Goal: Obtain resource: Download file/media

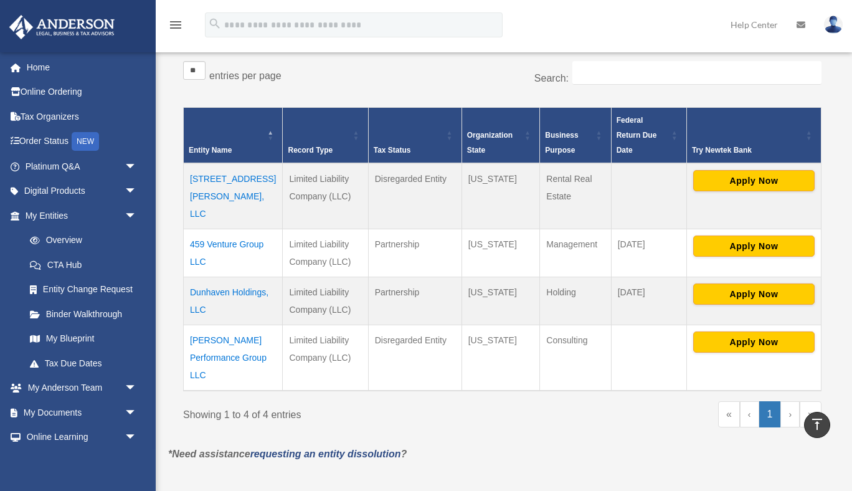
scroll to position [201, 0]
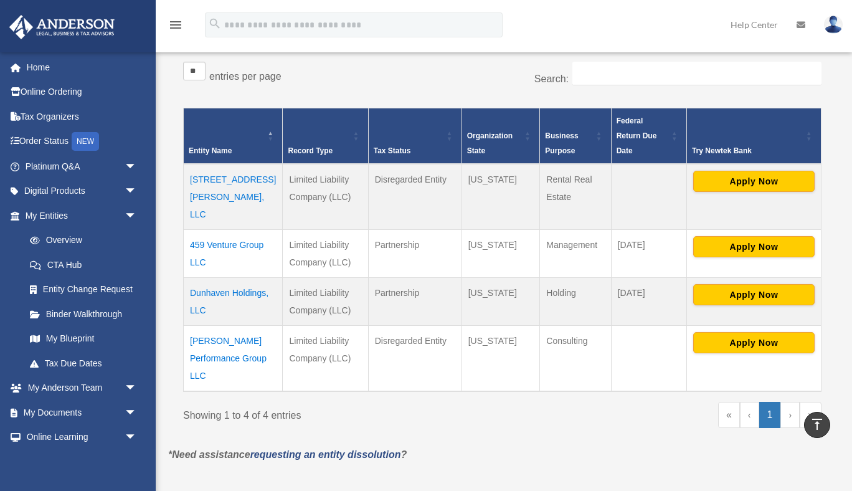
click at [224, 165] on td "[STREET_ADDRESS][PERSON_NAME], LLC" at bounding box center [233, 197] width 99 height 66
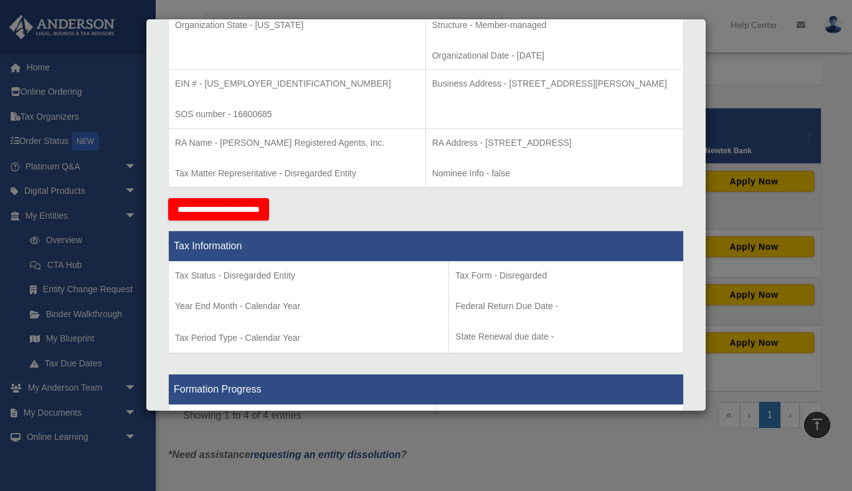
scroll to position [0, 0]
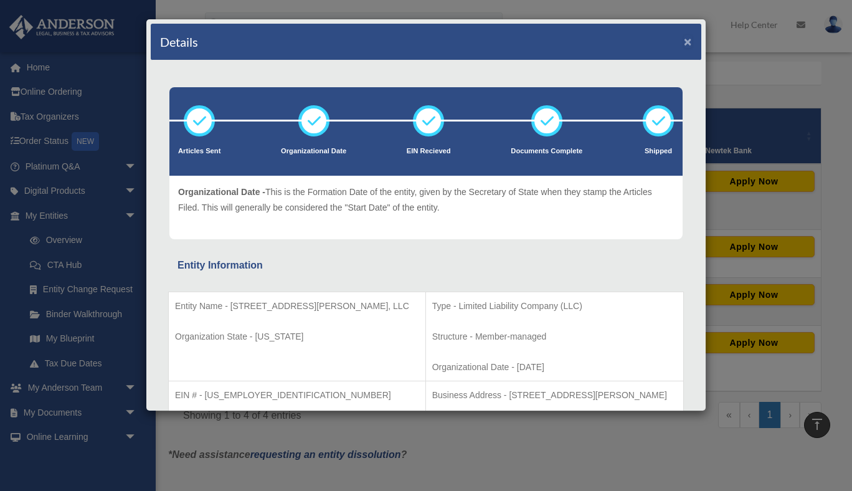
click at [689, 40] on button "×" at bounding box center [688, 41] width 8 height 13
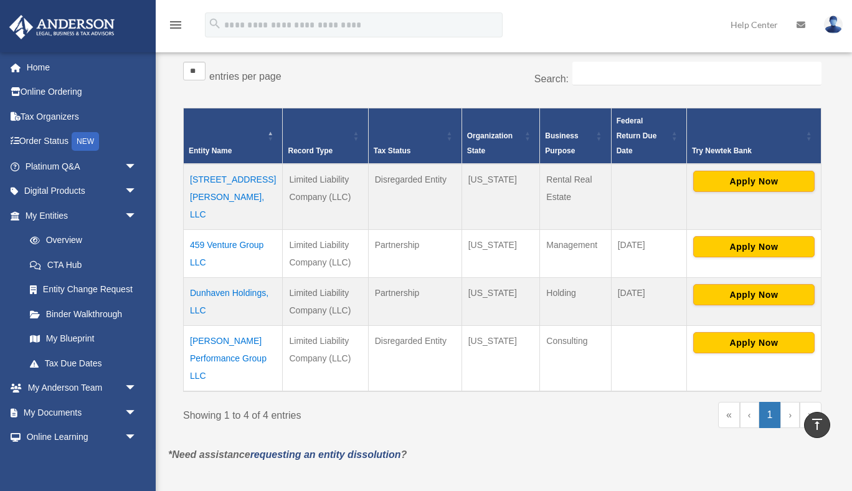
click at [224, 229] on td "459 Venture Group LLC" at bounding box center [233, 253] width 99 height 48
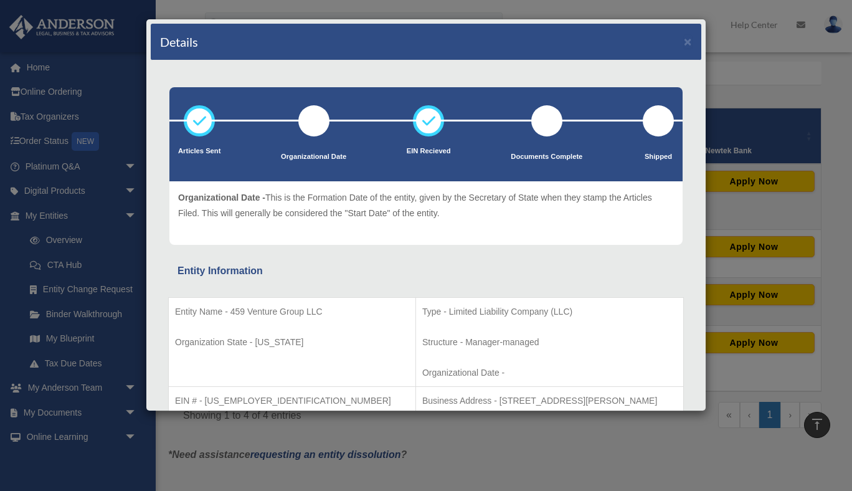
click at [314, 127] on div at bounding box center [313, 120] width 31 height 31
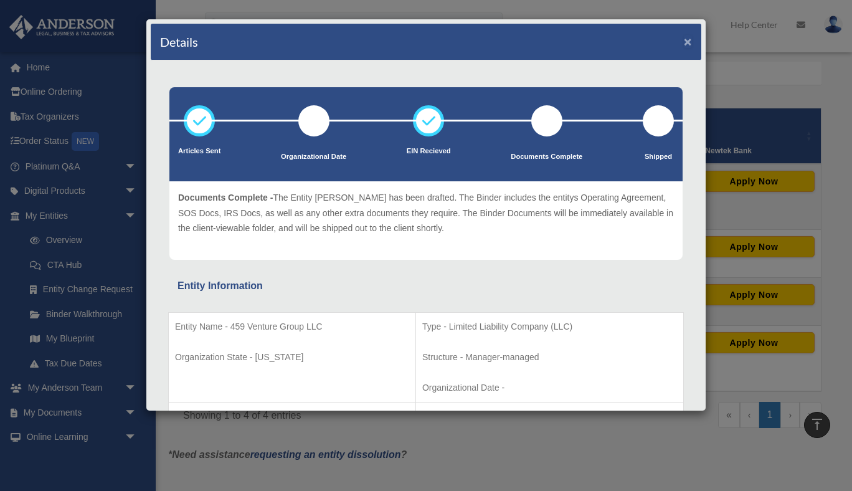
click at [689, 42] on button "×" at bounding box center [688, 41] width 8 height 13
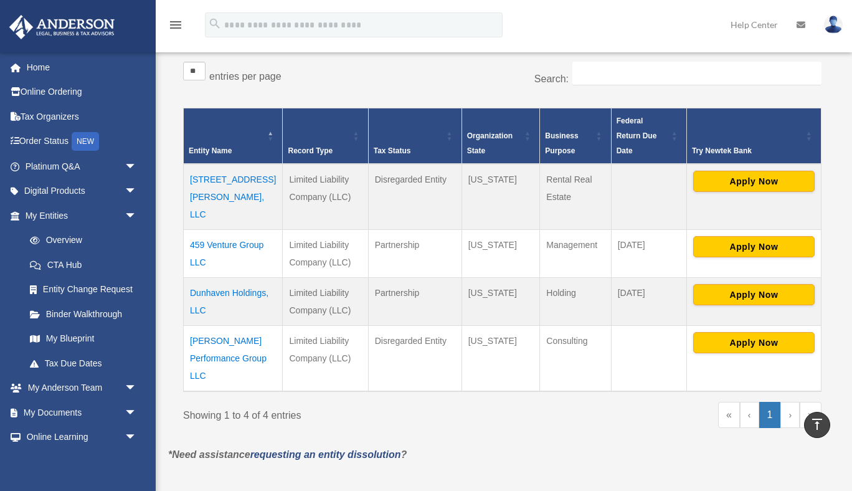
drag, startPoint x: 214, startPoint y: 210, endPoint x: 196, endPoint y: 280, distance: 72.2
click at [196, 280] on tbody "3320 Paxson Ave, LLC Limited Liability Company (LLC) Disregarded Entity Montana…" at bounding box center [503, 277] width 638 height 227
click at [129, 210] on span "arrow_drop_down" at bounding box center [137, 216] width 25 height 26
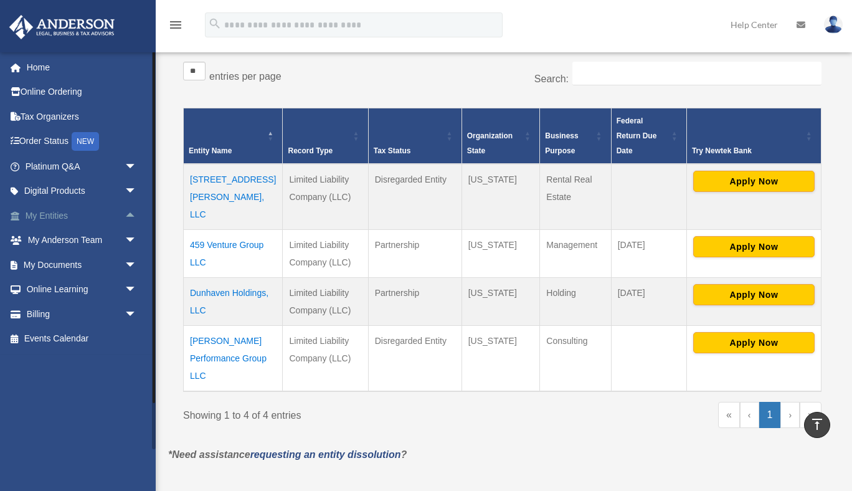
click at [129, 210] on span "arrow_drop_up" at bounding box center [137, 216] width 25 height 26
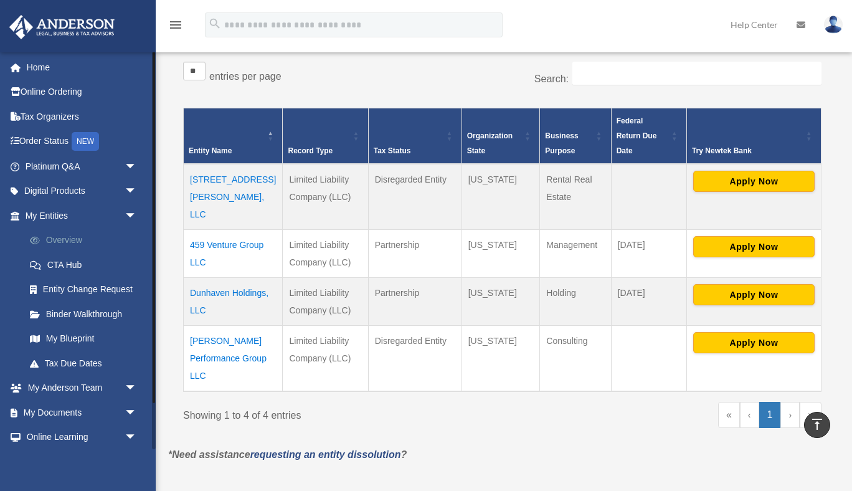
click at [68, 235] on link "Overview" at bounding box center [86, 240] width 138 height 25
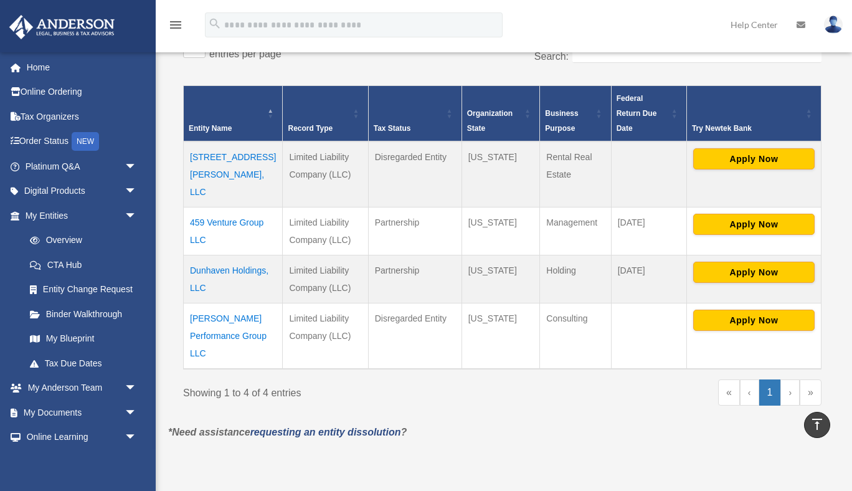
scroll to position [226, 0]
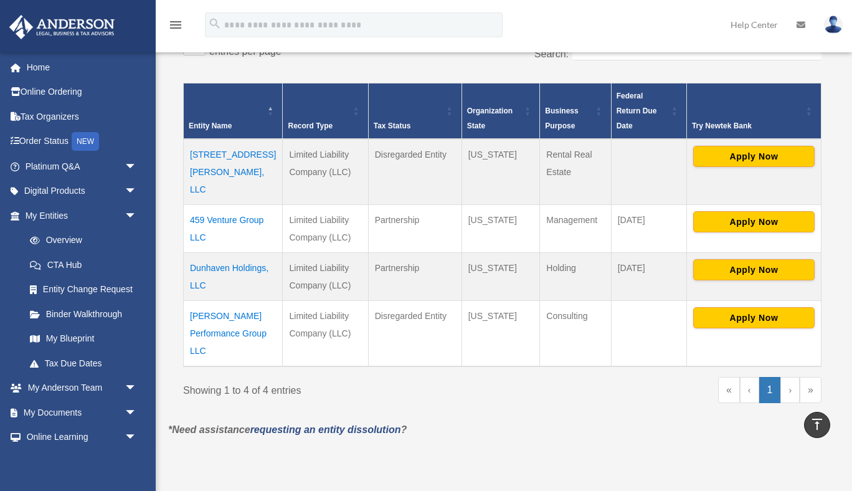
click at [209, 300] on td "[PERSON_NAME] Performance Group LLC" at bounding box center [233, 333] width 99 height 66
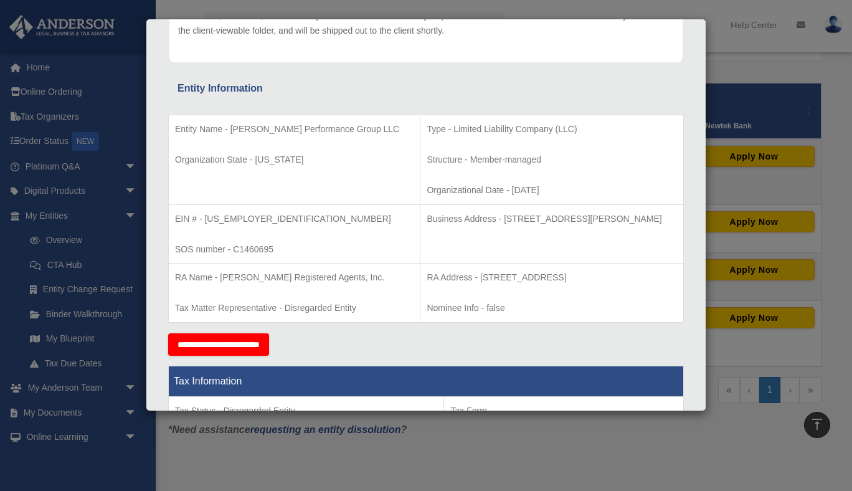
scroll to position [0, 0]
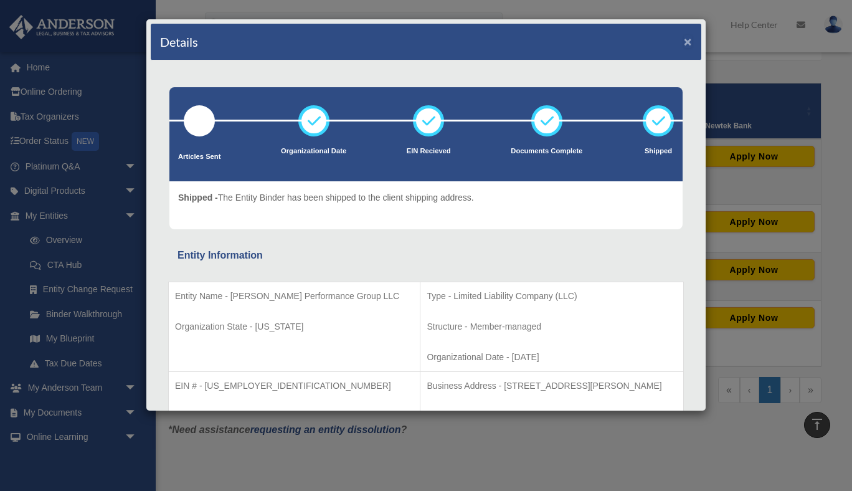
click at [689, 42] on button "×" at bounding box center [688, 41] width 8 height 13
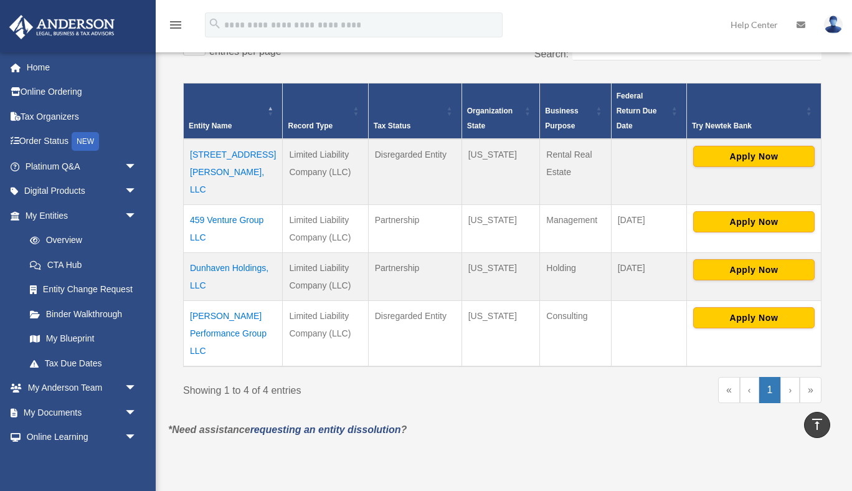
click at [227, 204] on td "459 Venture Group LLC" at bounding box center [233, 228] width 99 height 48
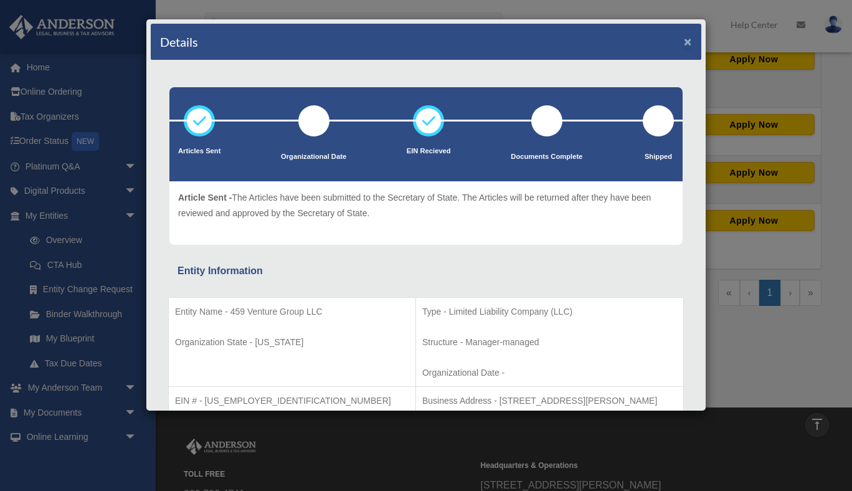
click at [687, 47] on button "×" at bounding box center [688, 41] width 8 height 13
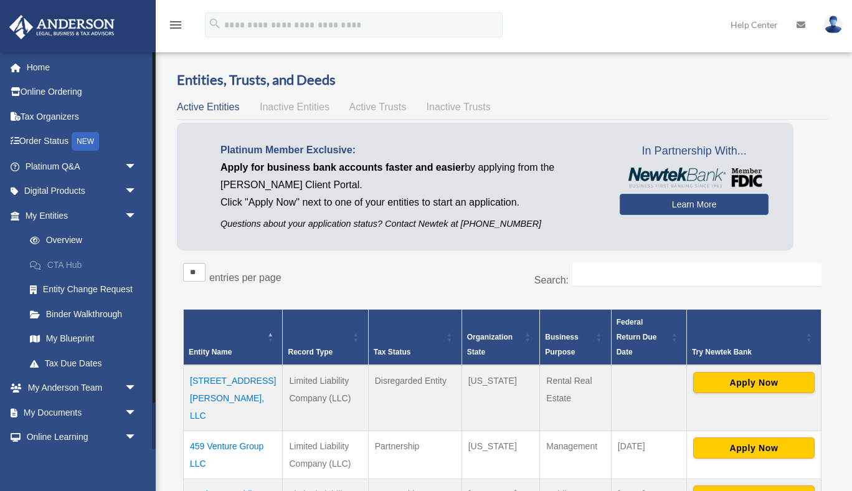
click at [67, 265] on link "CTA Hub" at bounding box center [86, 264] width 138 height 25
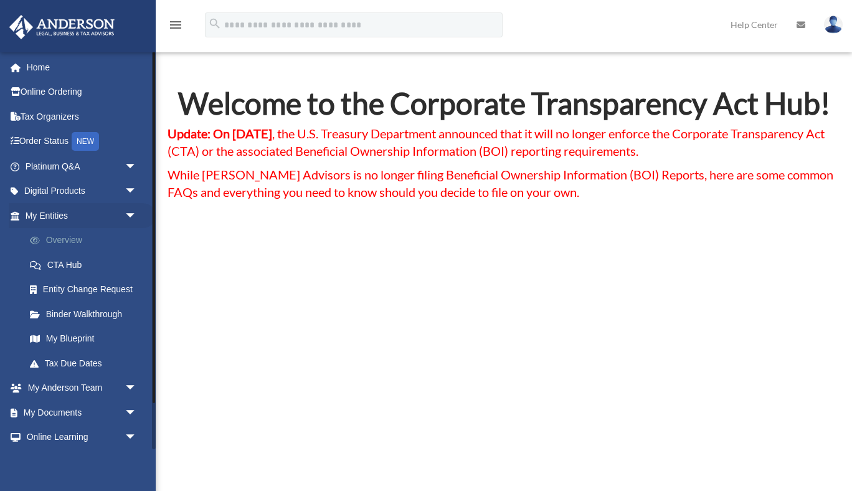
click at [55, 240] on link "Overview" at bounding box center [86, 240] width 138 height 25
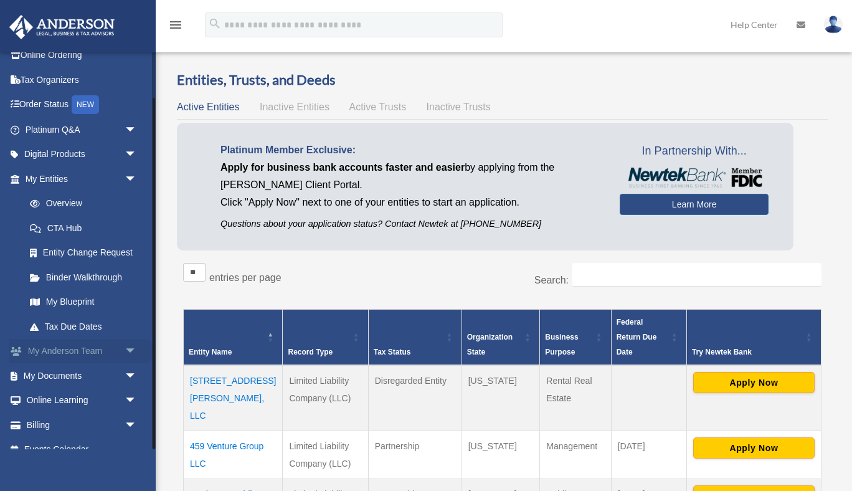
scroll to position [52, 0]
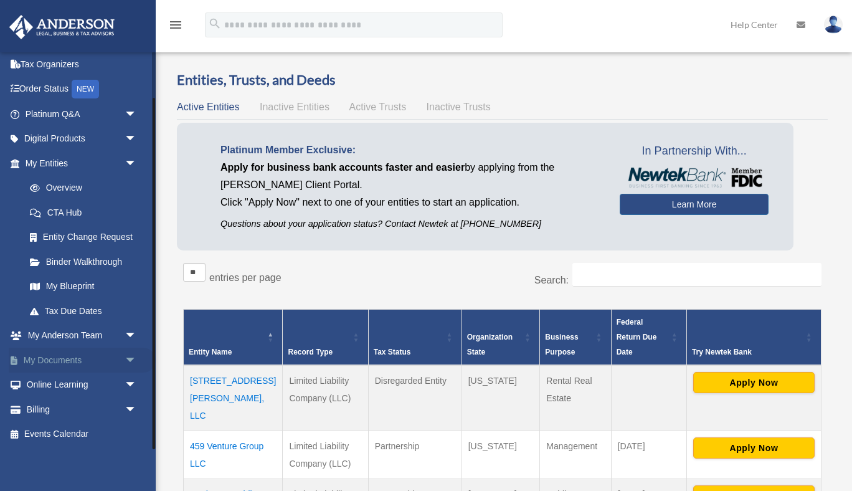
click at [132, 359] on span "arrow_drop_down" at bounding box center [137, 360] width 25 height 26
click at [54, 384] on link "Box" at bounding box center [86, 384] width 138 height 25
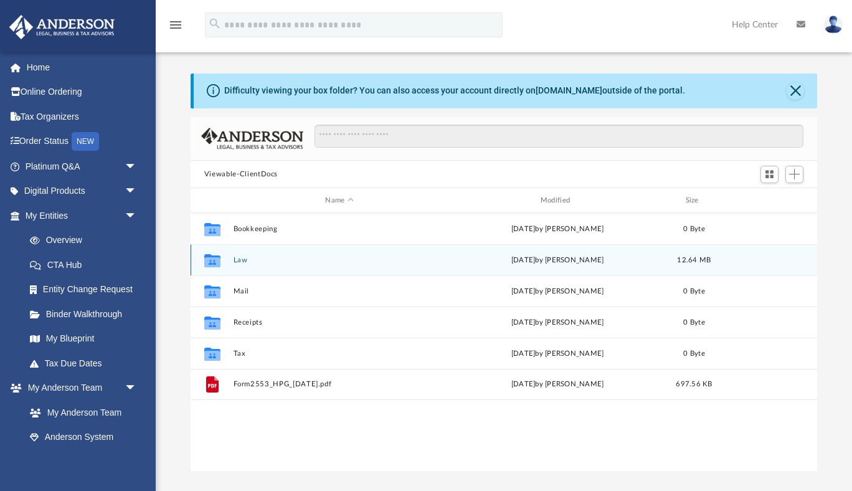
click at [240, 260] on button "Law" at bounding box center [339, 260] width 212 height 8
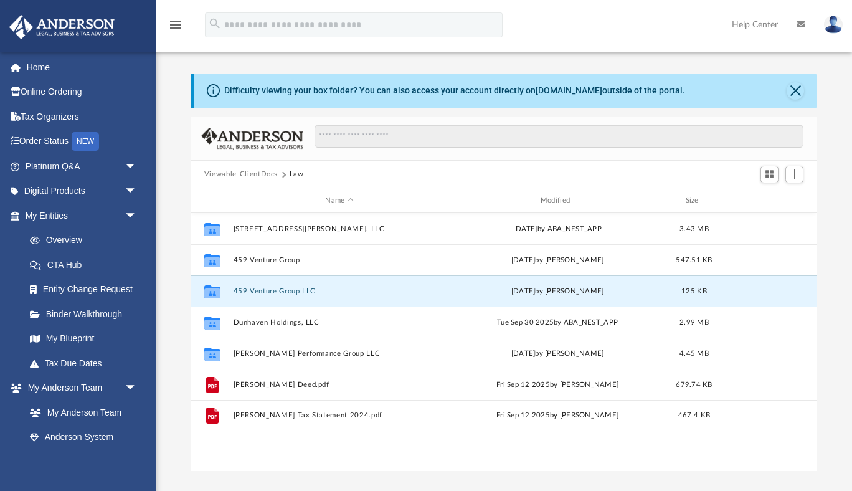
click at [271, 290] on button "459 Venture Group LLC" at bounding box center [339, 291] width 212 height 8
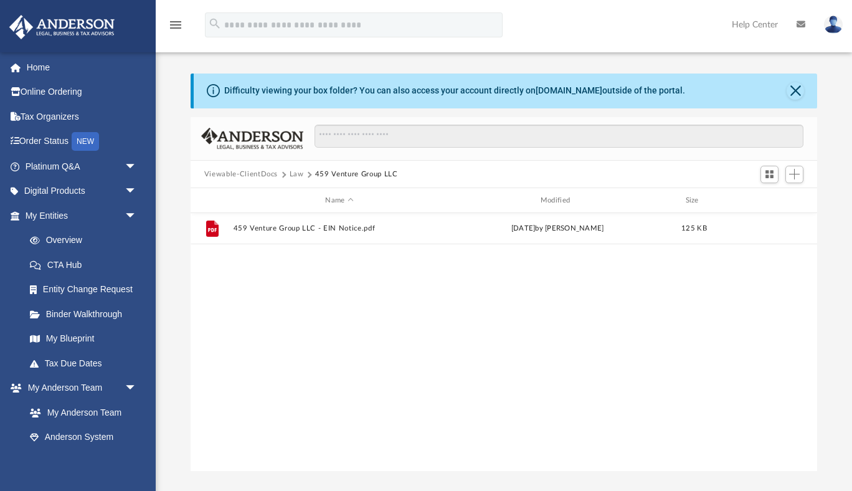
click at [298, 172] on button "Law" at bounding box center [297, 174] width 14 height 11
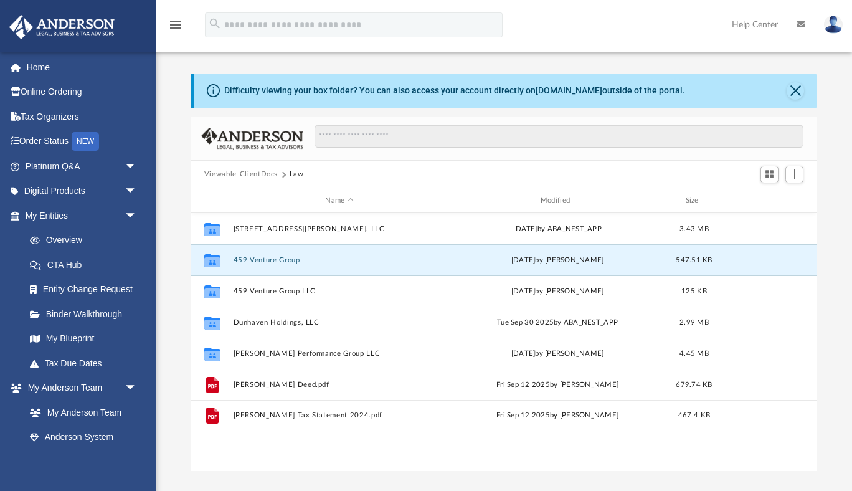
click at [261, 260] on button "459 Venture Group" at bounding box center [339, 260] width 212 height 8
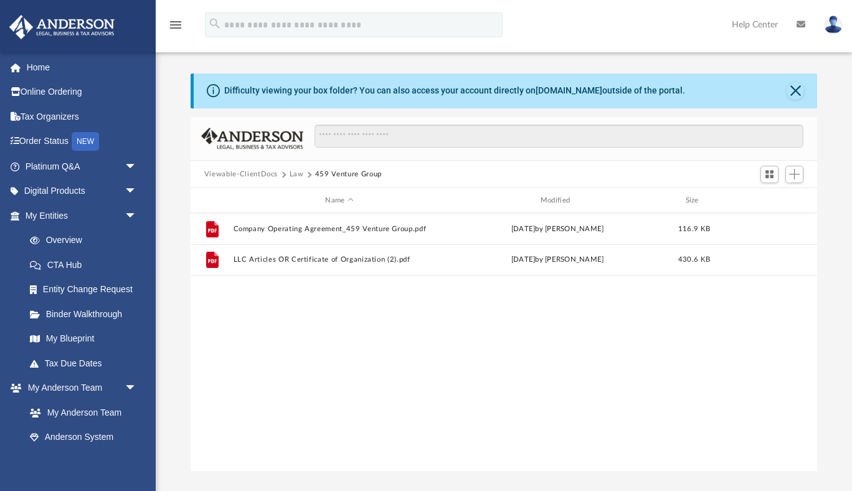
click at [295, 172] on button "Law" at bounding box center [297, 174] width 14 height 11
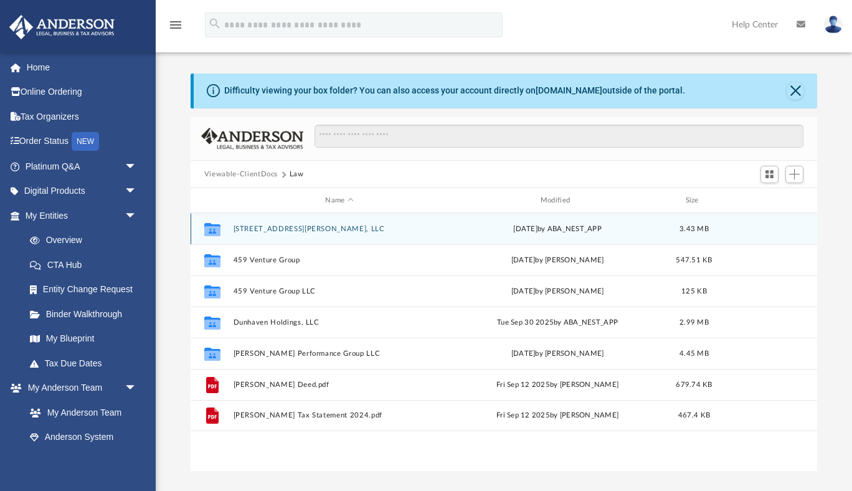
click at [263, 228] on button "3320 Paxson Ave, LLC" at bounding box center [339, 229] width 212 height 8
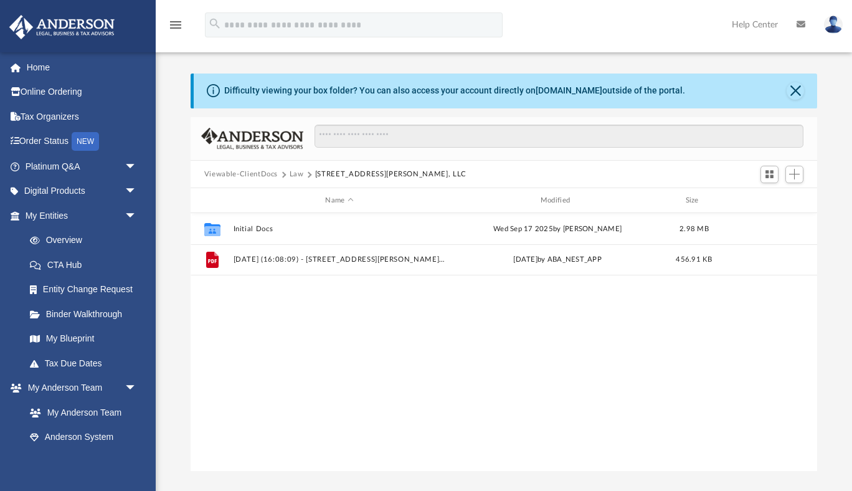
click at [298, 172] on button "Law" at bounding box center [297, 174] width 14 height 11
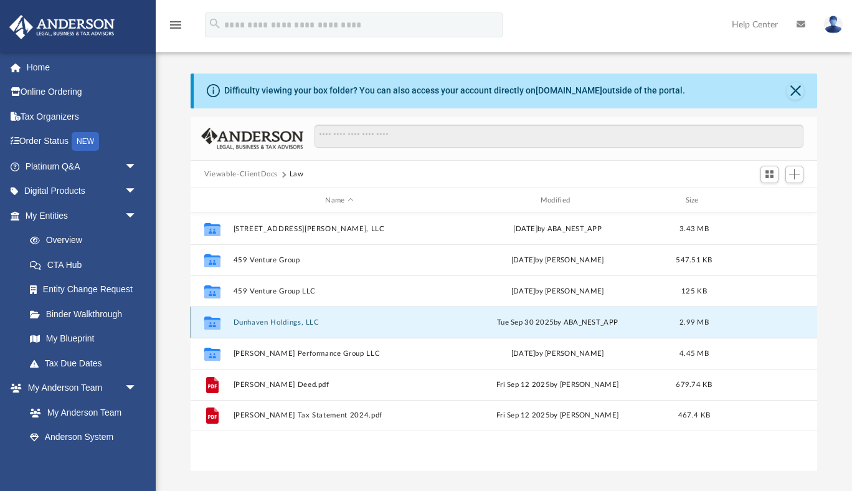
click at [253, 319] on button "Dunhaven Holdings, LLC" at bounding box center [339, 322] width 212 height 8
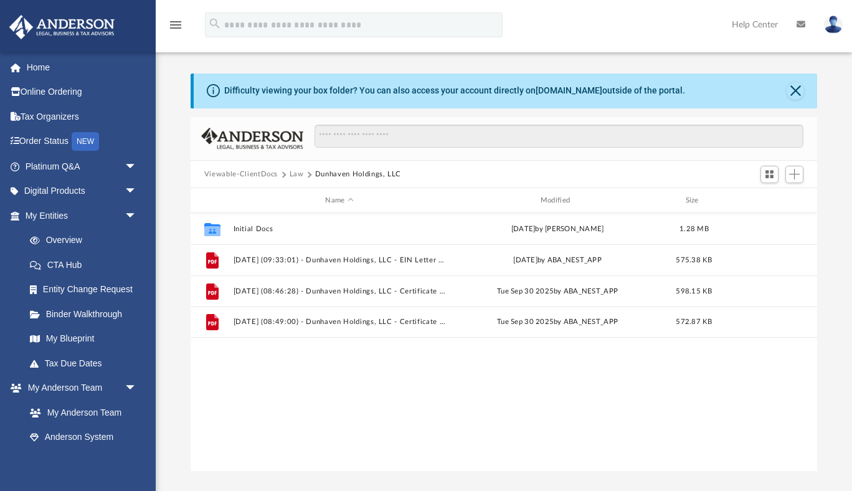
click at [298, 174] on button "Law" at bounding box center [297, 174] width 14 height 11
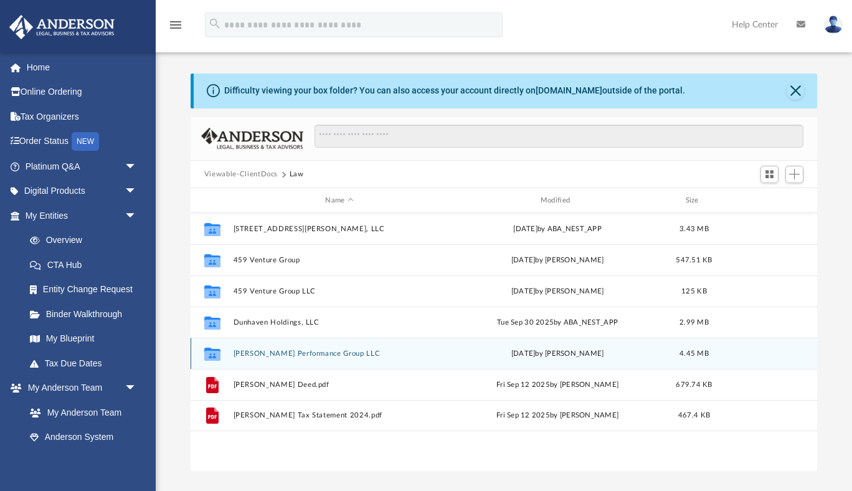
click at [258, 352] on button "Huff Performance Group LLC" at bounding box center [339, 353] width 212 height 8
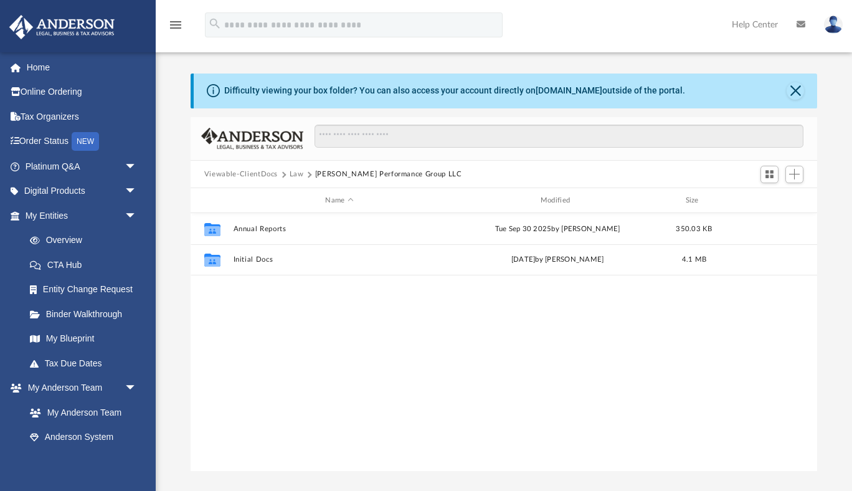
click at [293, 174] on button "Law" at bounding box center [297, 174] width 14 height 11
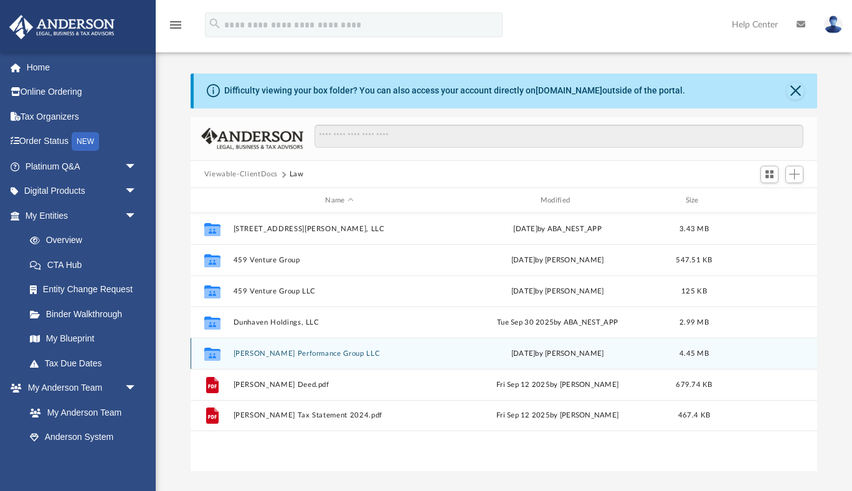
click at [263, 354] on button "Huff Performance Group LLC" at bounding box center [339, 353] width 212 height 8
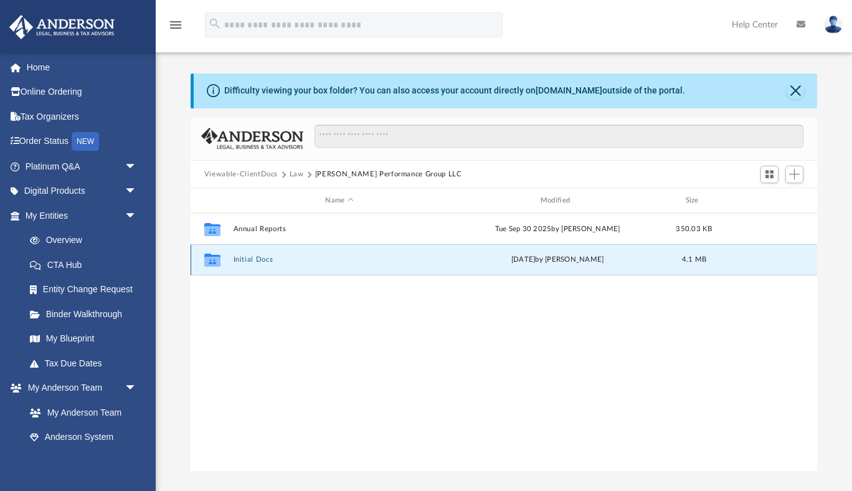
click at [254, 259] on button "Initial Docs" at bounding box center [339, 260] width 212 height 8
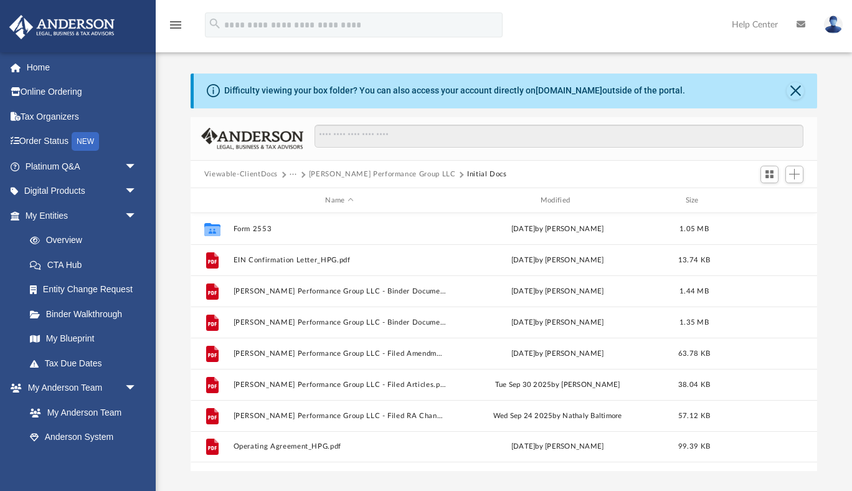
click at [262, 173] on button "Viewable-ClientDocs" at bounding box center [240, 174] width 73 height 11
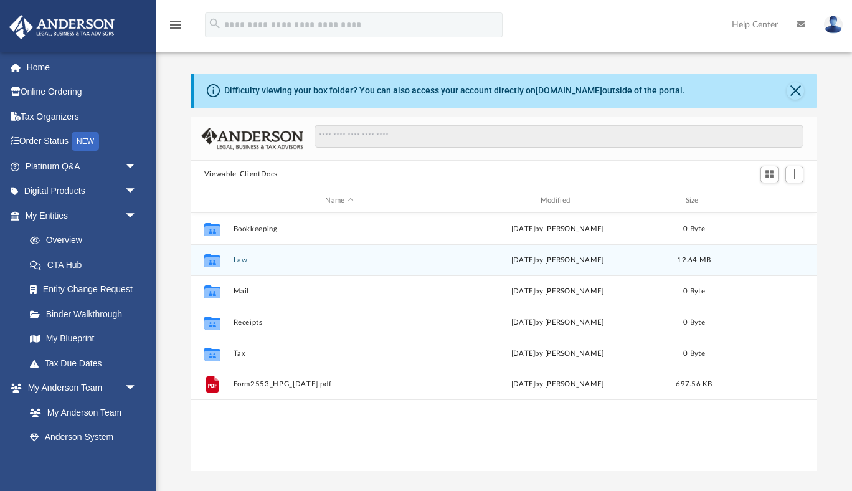
click at [239, 258] on button "Law" at bounding box center [339, 260] width 212 height 8
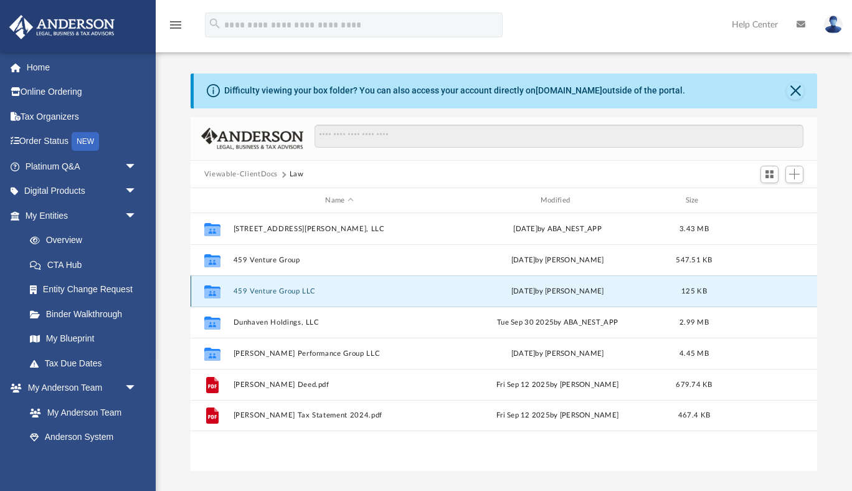
click at [265, 289] on button "459 Venture Group LLC" at bounding box center [339, 291] width 212 height 8
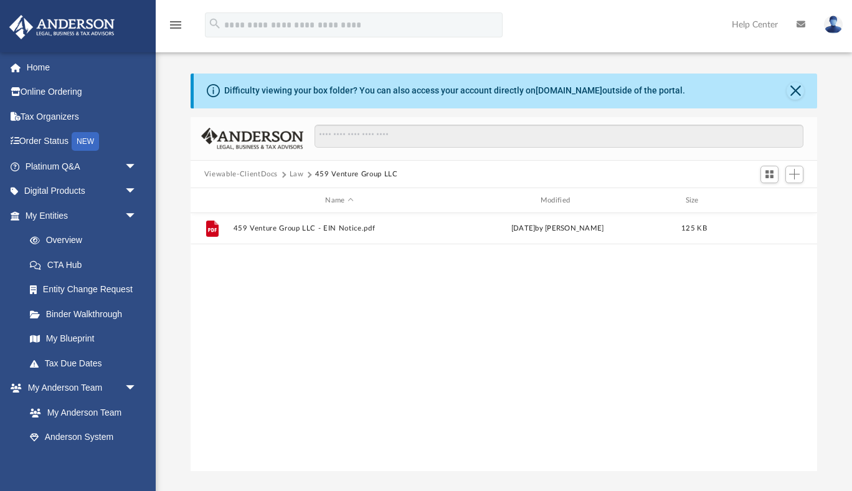
click at [296, 175] on button "Law" at bounding box center [297, 174] width 14 height 11
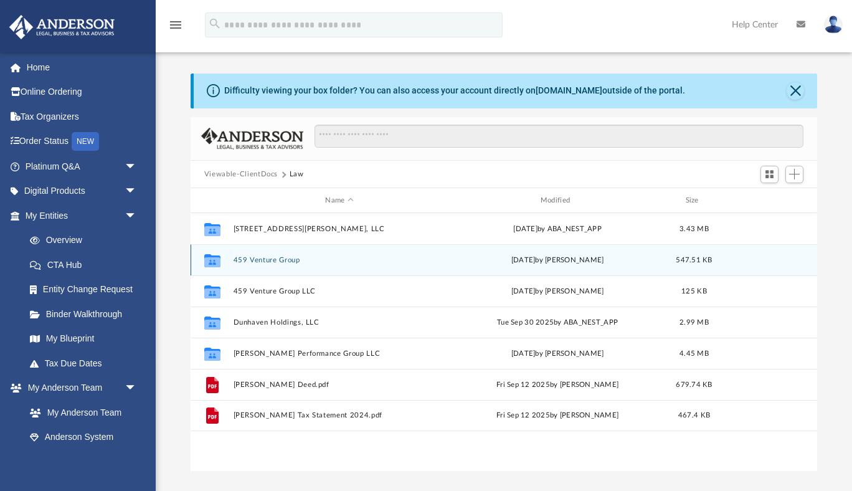
click at [266, 263] on button "459 Venture Group" at bounding box center [339, 260] width 212 height 8
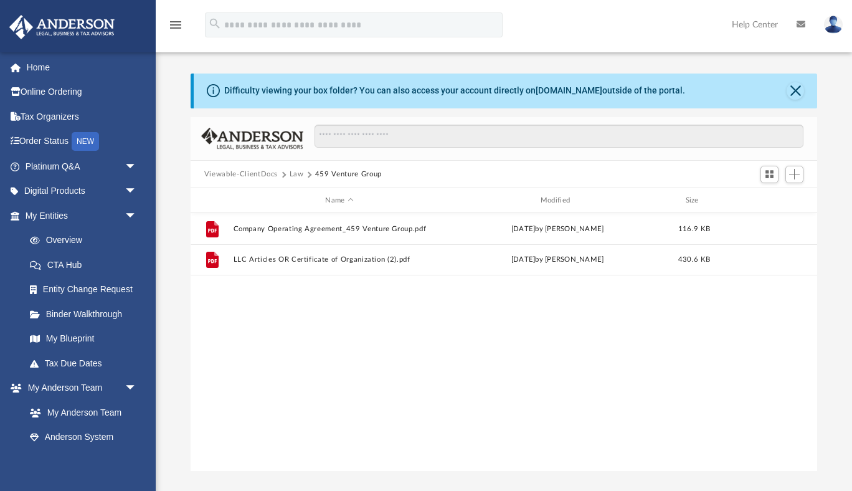
click at [296, 172] on button "Law" at bounding box center [297, 174] width 14 height 11
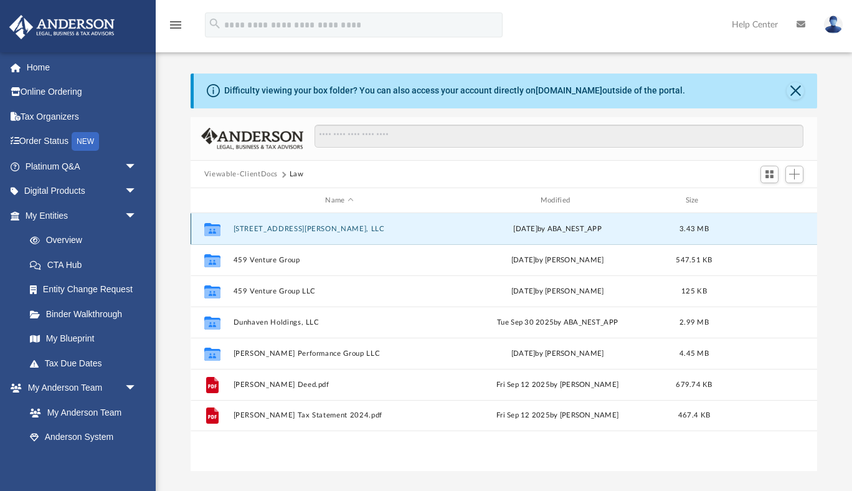
click at [278, 232] on button "3320 Paxson Ave, LLC" at bounding box center [339, 229] width 212 height 8
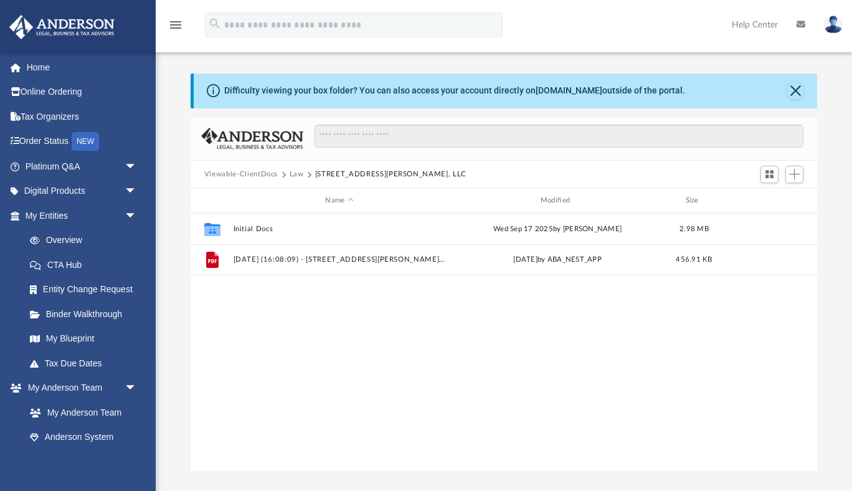
click at [294, 173] on button "Law" at bounding box center [297, 174] width 14 height 11
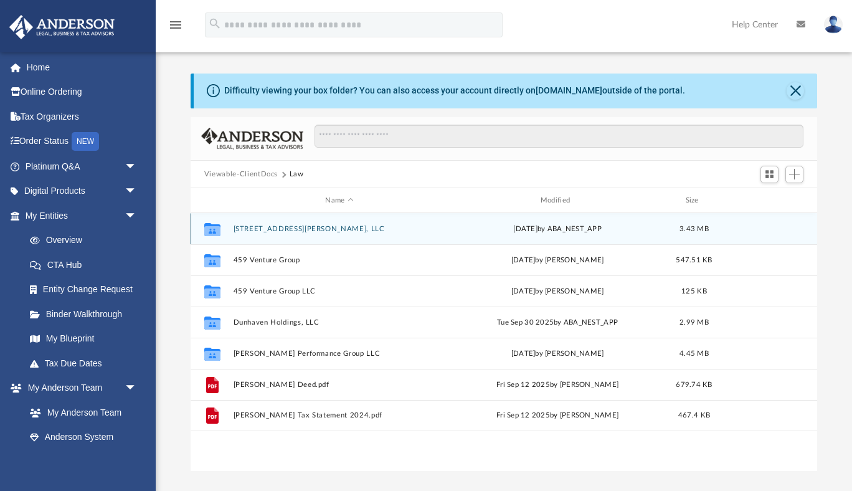
click at [268, 229] on button "3320 Paxson Ave, LLC" at bounding box center [339, 229] width 212 height 8
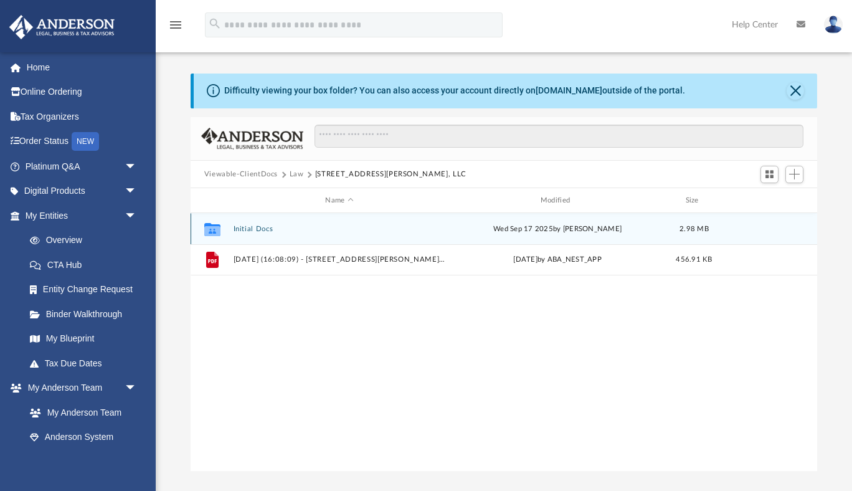
click at [257, 229] on button "Initial Docs" at bounding box center [339, 229] width 212 height 8
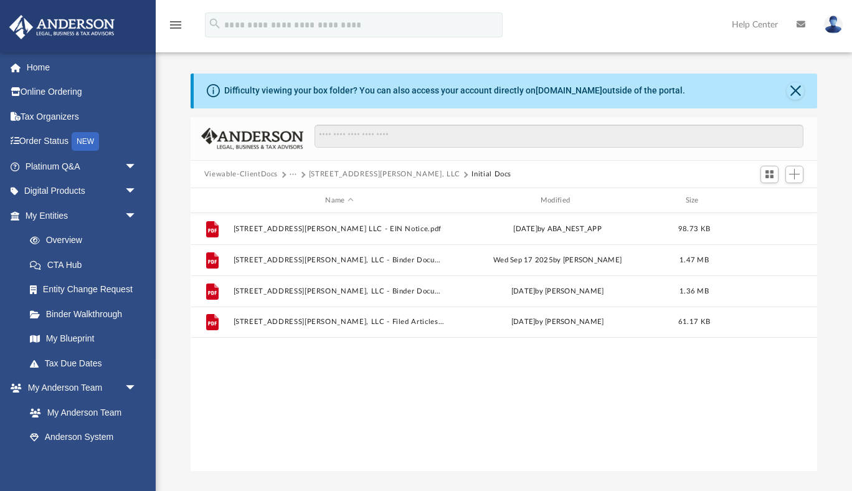
click at [290, 174] on button "···" at bounding box center [294, 174] width 8 height 11
click at [299, 197] on li "Law" at bounding box center [303, 195] width 14 height 13
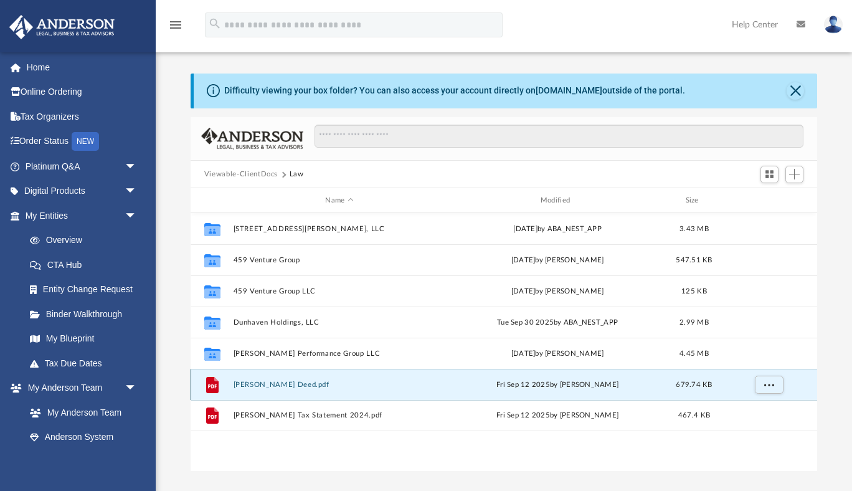
click at [257, 382] on button "Paxson Deed.pdf" at bounding box center [339, 384] width 212 height 8
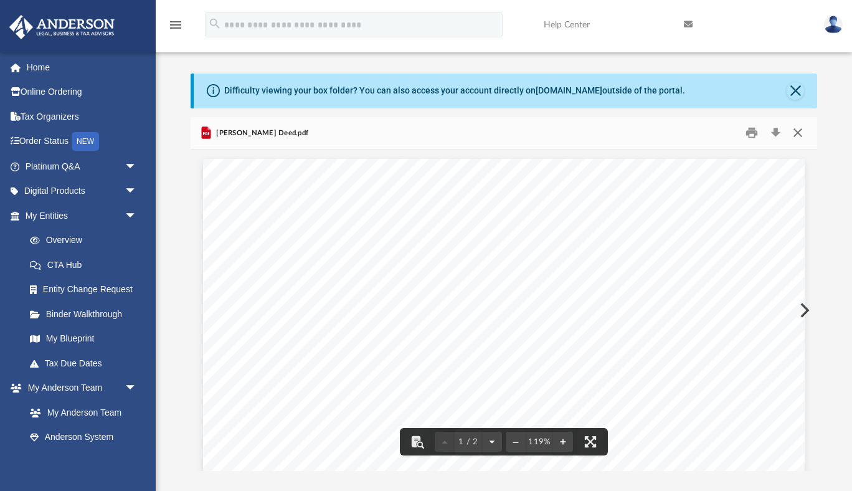
click at [798, 132] on button "Close" at bounding box center [797, 132] width 22 height 19
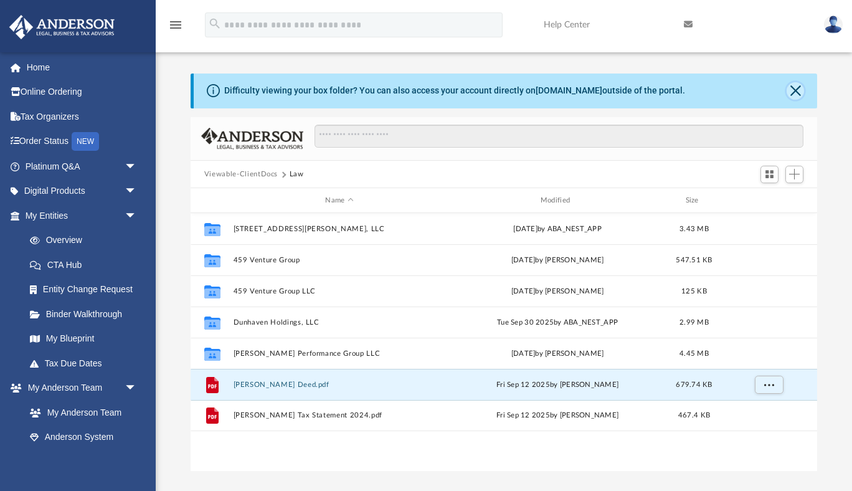
click at [796, 88] on button "Close" at bounding box center [794, 90] width 17 height 17
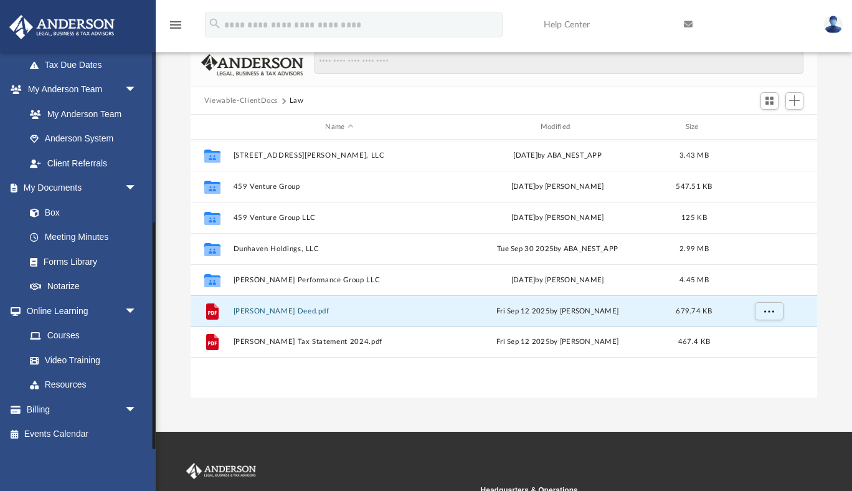
scroll to position [26, 0]
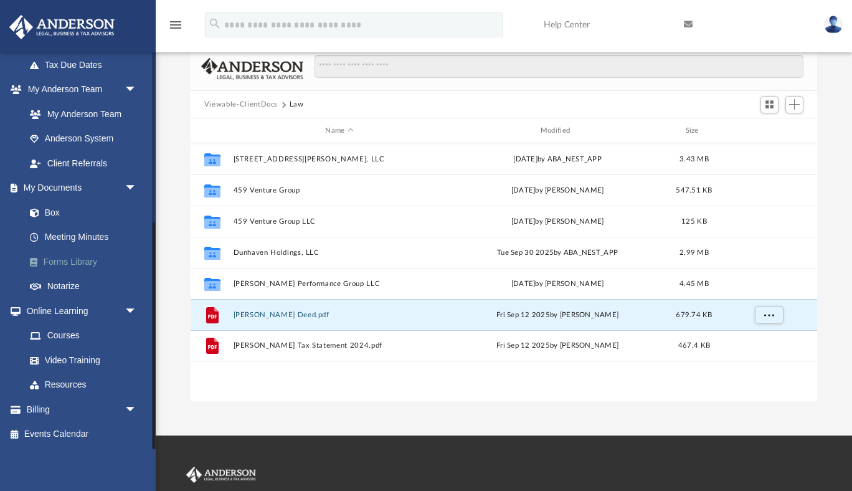
click at [68, 257] on link "Forms Library" at bounding box center [86, 261] width 138 height 25
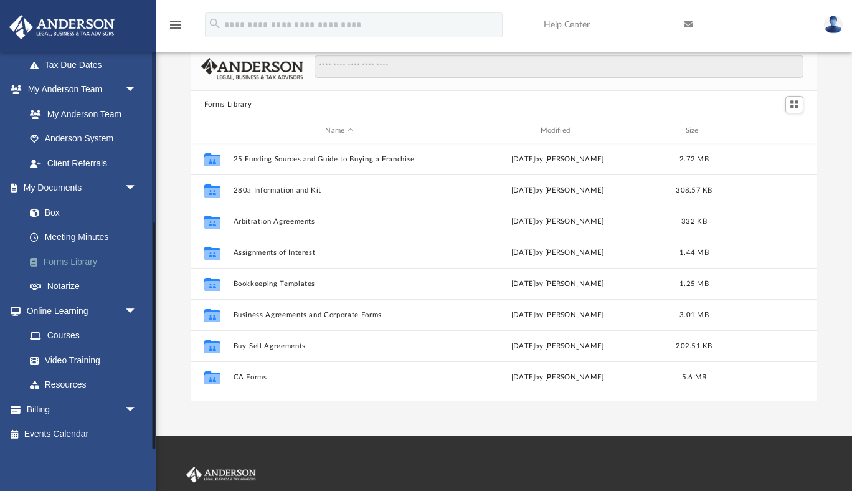
scroll to position [283, 626]
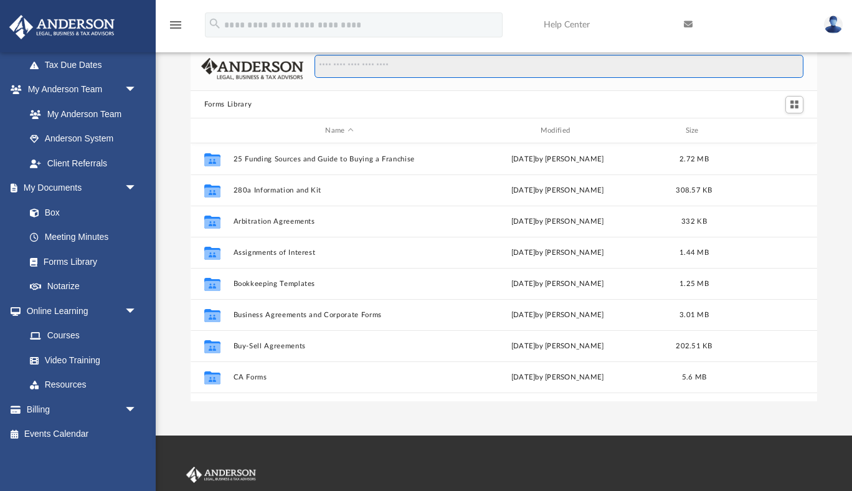
click at [404, 68] on input "Search files and folders" at bounding box center [558, 67] width 489 height 24
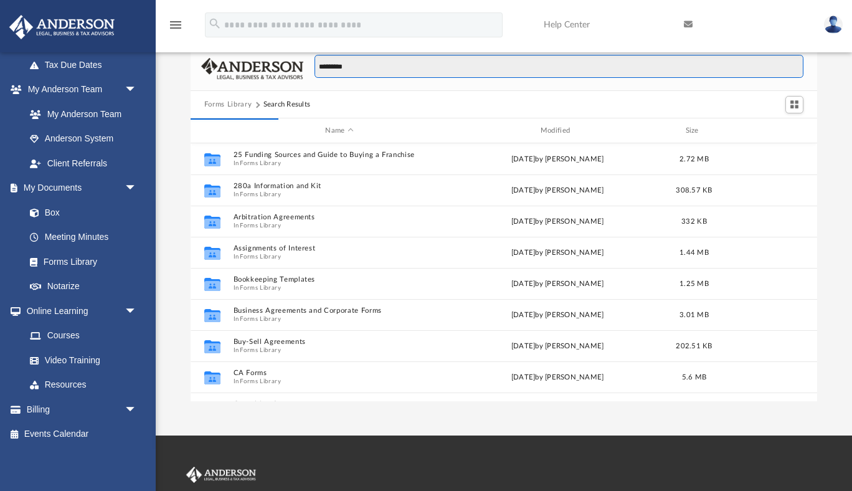
scroll to position [1, 1]
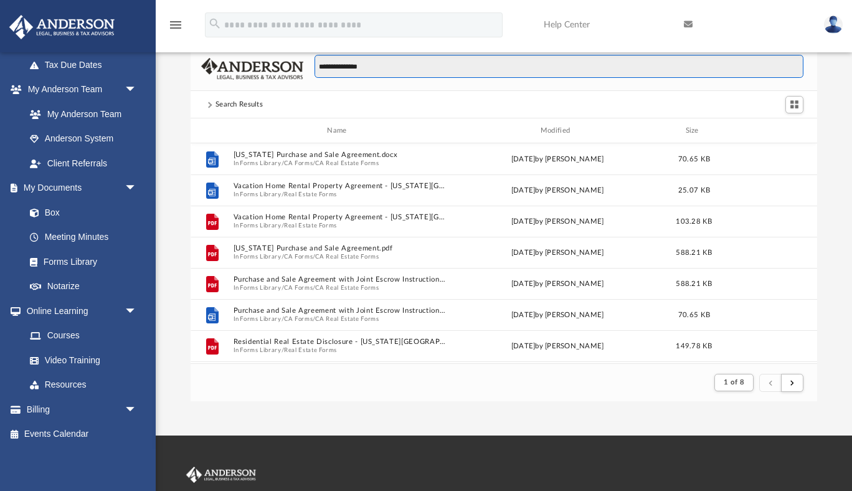
click at [326, 68] on input "**********" at bounding box center [558, 67] width 489 height 24
click at [406, 62] on input "**********" at bounding box center [558, 67] width 489 height 24
drag, startPoint x: 404, startPoint y: 67, endPoint x: 303, endPoint y: 55, distance: 101.6
click at [303, 55] on div "**********" at bounding box center [553, 73] width 500 height 36
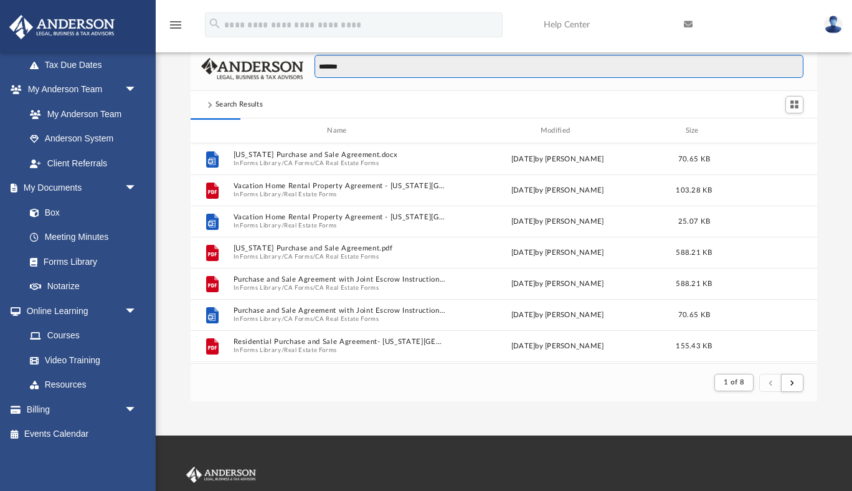
type input "*******"
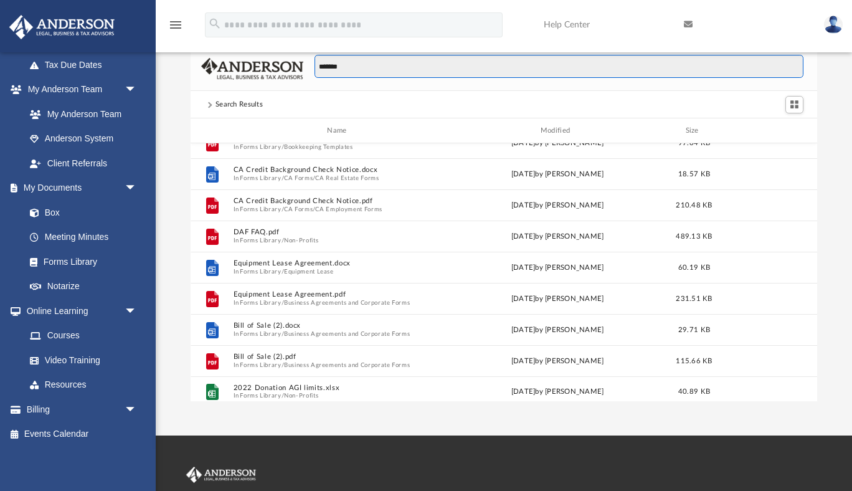
scroll to position [333, 0]
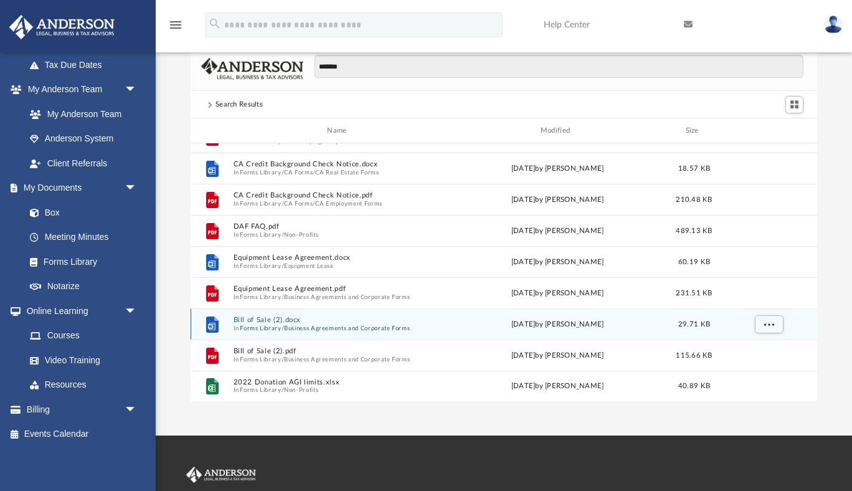
click at [313, 324] on button "Business Agreements and Corporate Forms" at bounding box center [347, 328] width 126 height 8
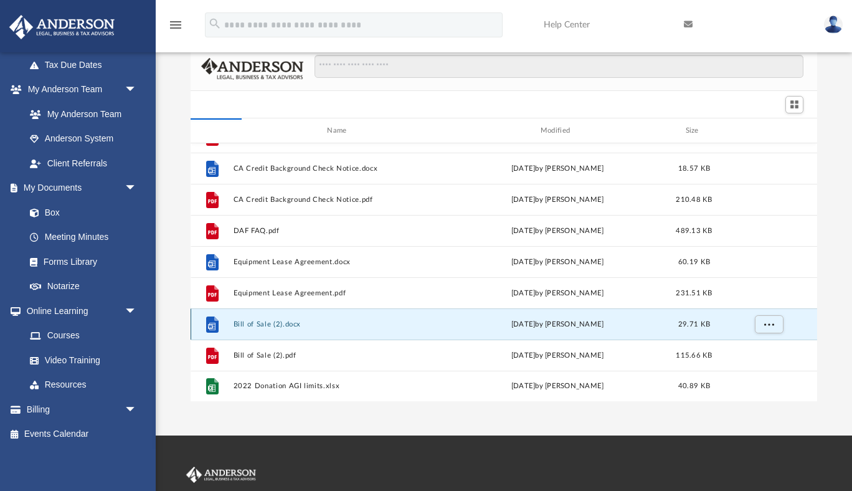
click at [257, 323] on button "Bill of Sale (2).docx" at bounding box center [339, 324] width 212 height 8
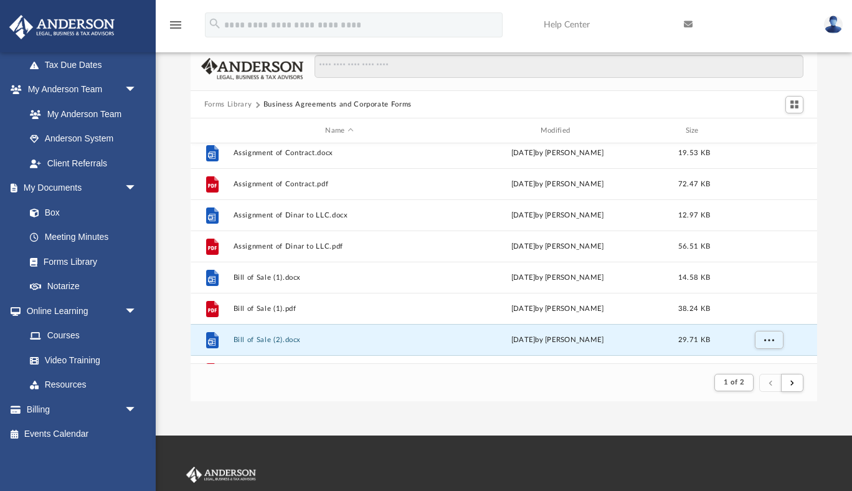
scroll to position [226, 0]
click at [257, 340] on button "Bill of Sale (2).docx" at bounding box center [339, 338] width 212 height 8
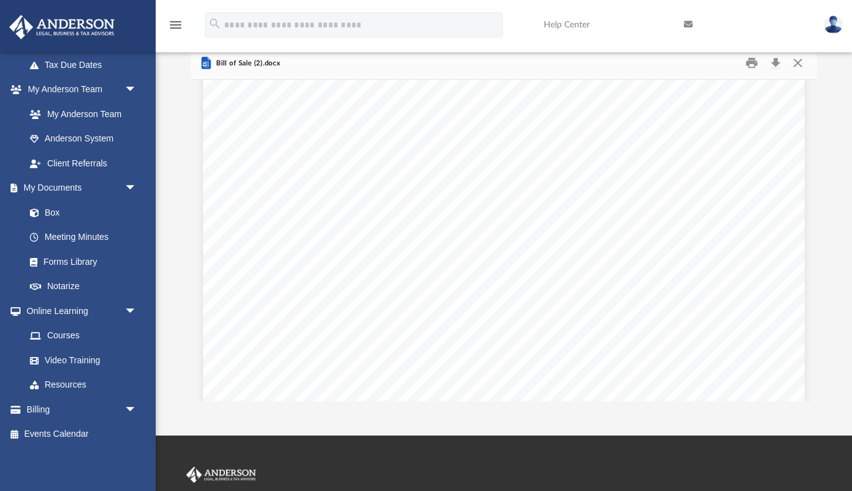
scroll to position [0, 0]
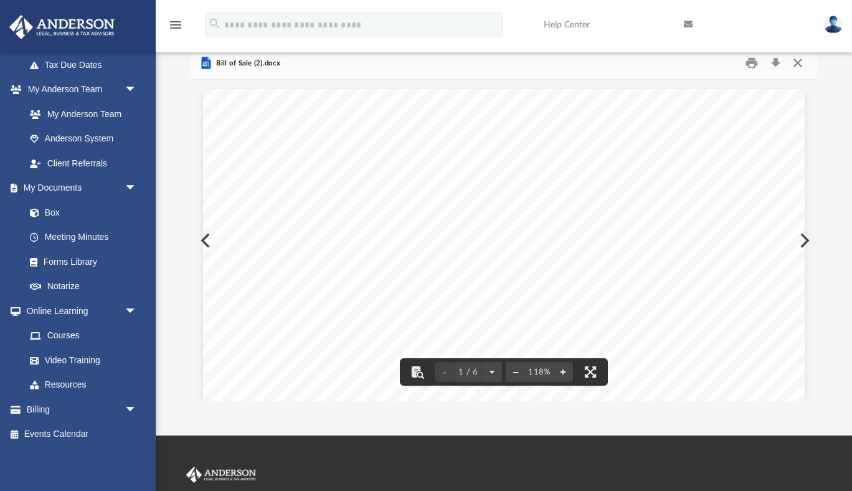
click at [799, 64] on button "Close" at bounding box center [797, 63] width 22 height 19
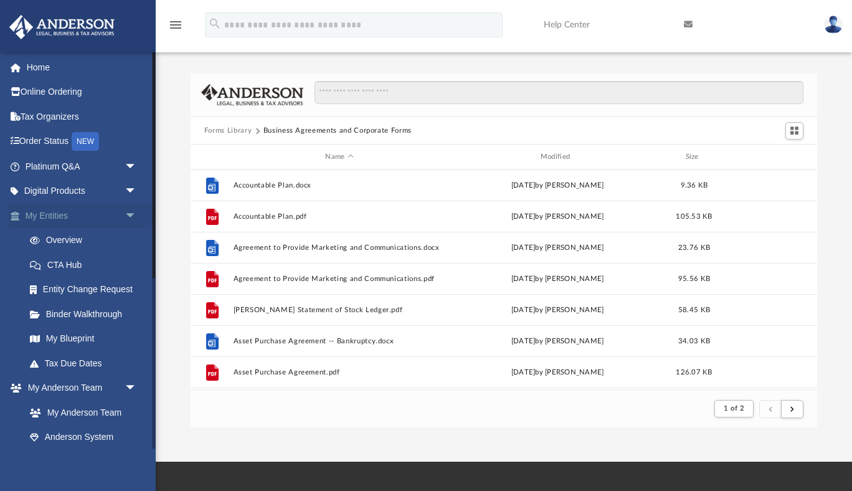
click at [60, 215] on link "My Entities arrow_drop_down" at bounding box center [82, 215] width 147 height 25
click at [130, 212] on span "arrow_drop_down" at bounding box center [137, 216] width 25 height 26
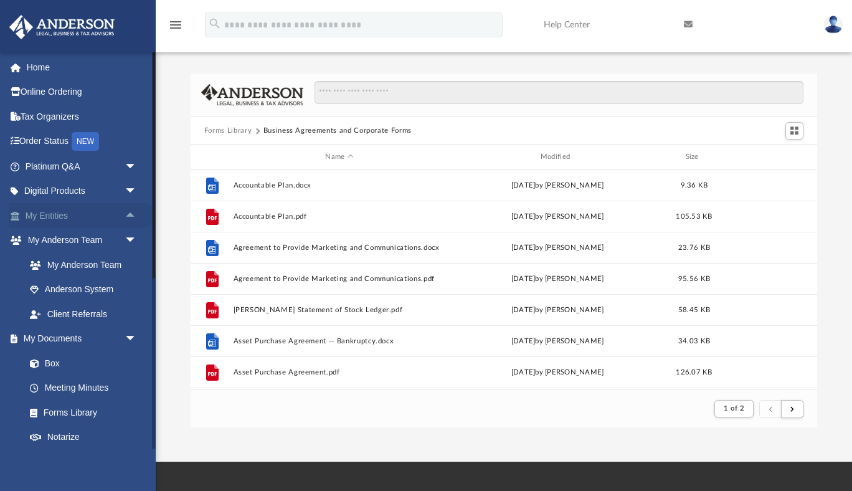
click at [130, 212] on span "arrow_drop_up" at bounding box center [137, 216] width 25 height 26
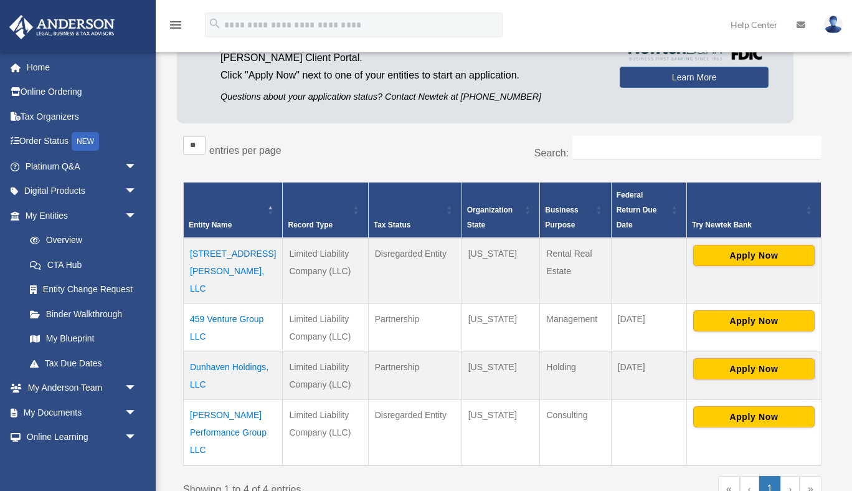
scroll to position [130, 0]
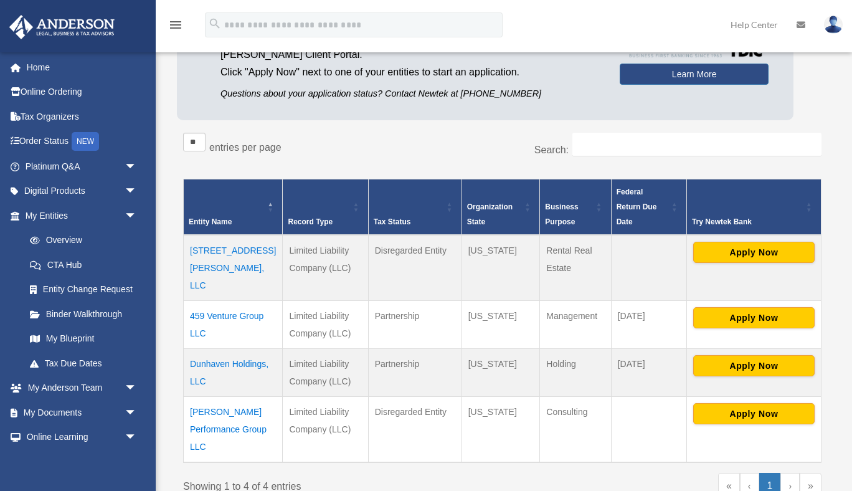
click at [243, 300] on td "459 Venture Group LLC" at bounding box center [233, 324] width 99 height 48
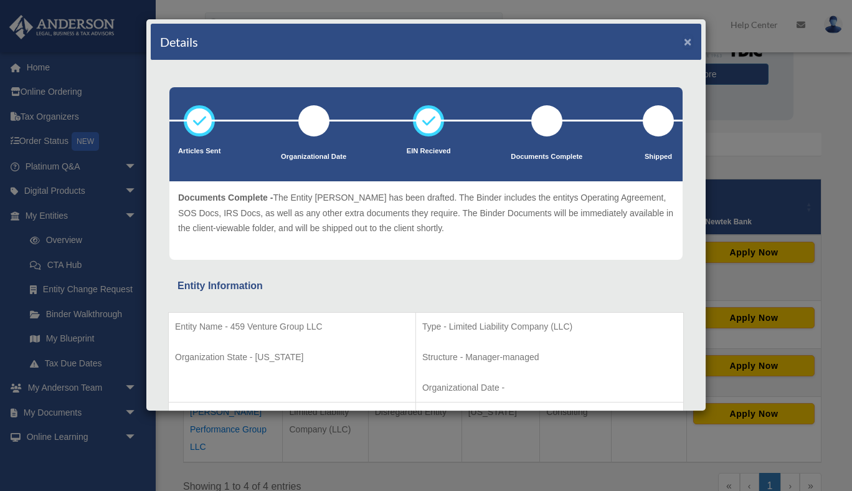
click at [687, 43] on button "×" at bounding box center [688, 41] width 8 height 13
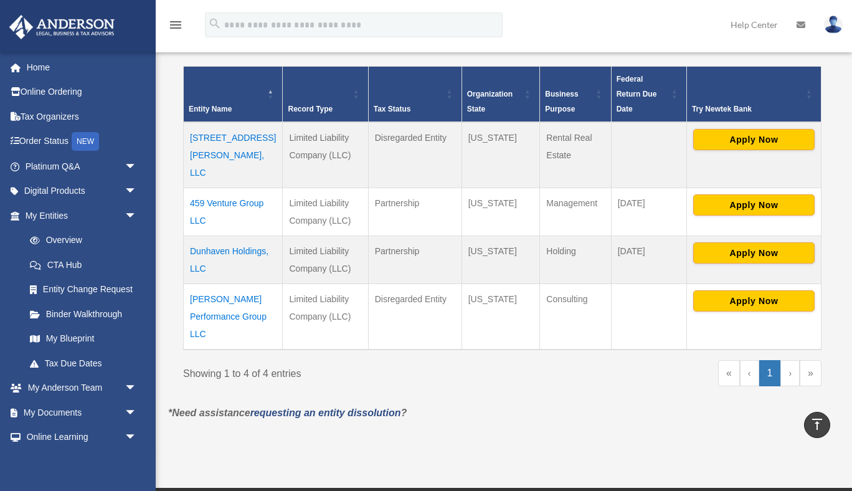
scroll to position [242, 0]
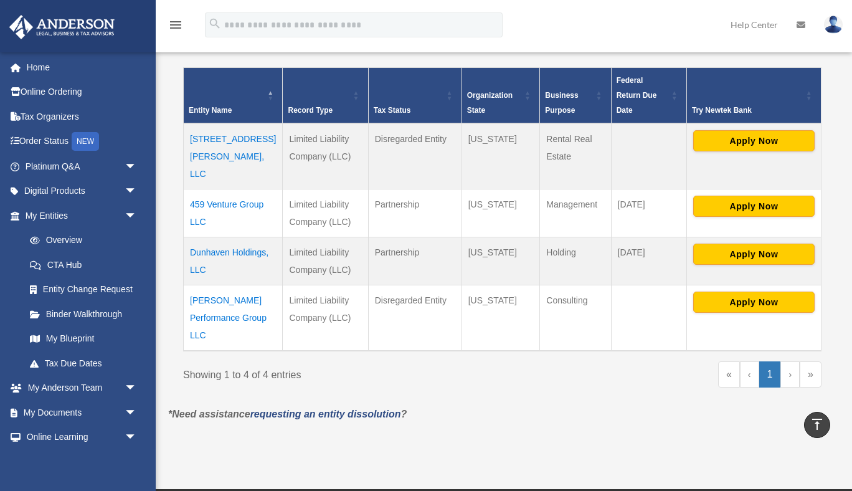
click at [211, 237] on td "Dunhaven Holdings, LLC" at bounding box center [233, 261] width 99 height 48
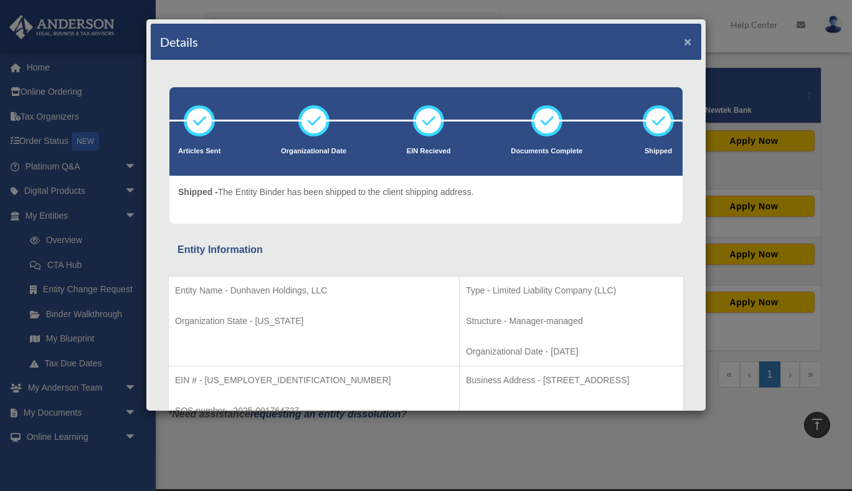
click at [689, 43] on button "×" at bounding box center [688, 41] width 8 height 13
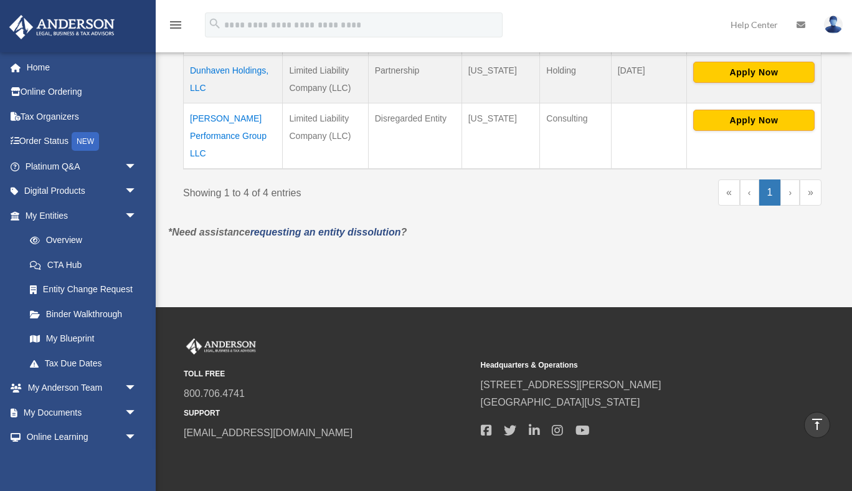
scroll to position [0, 0]
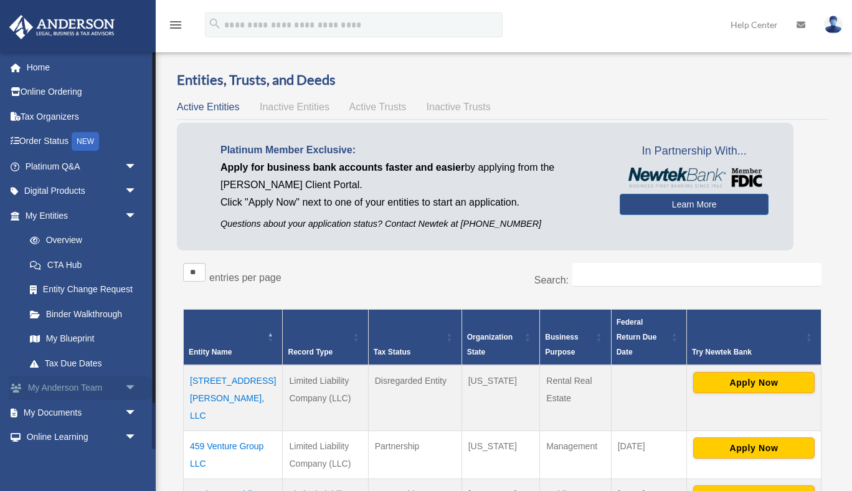
click at [131, 386] on span "arrow_drop_down" at bounding box center [137, 388] width 25 height 26
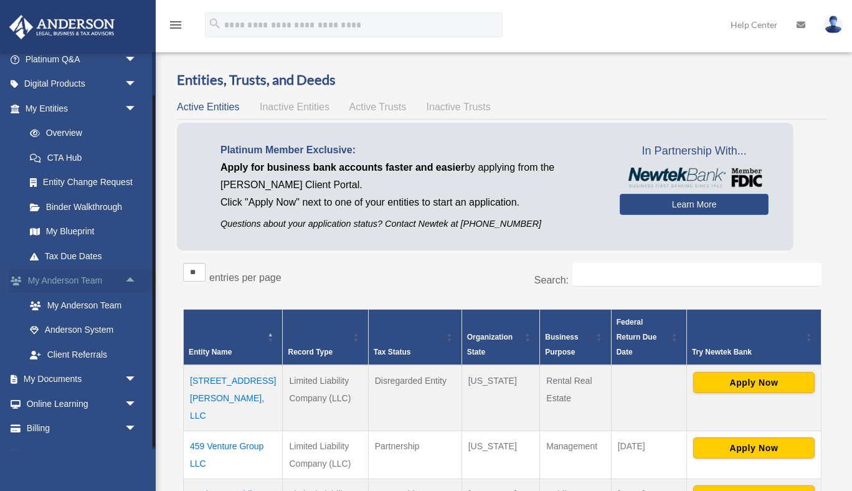
scroll to position [126, 0]
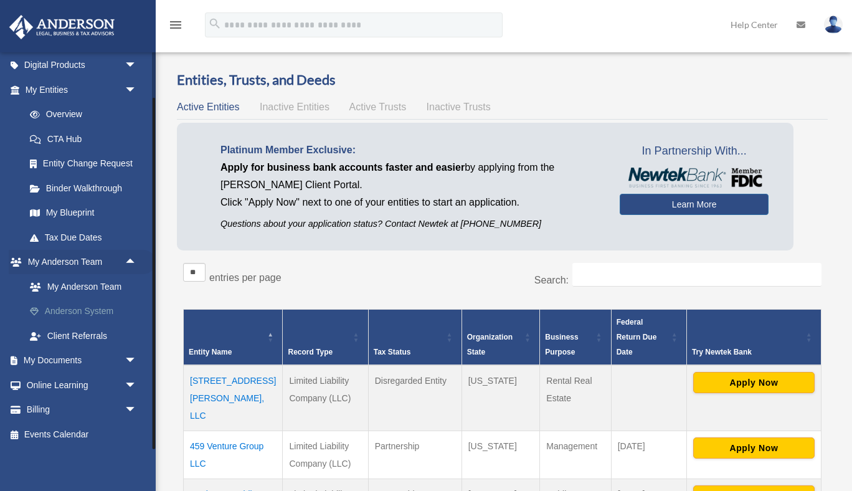
click at [74, 309] on link "Anderson System" at bounding box center [86, 311] width 138 height 25
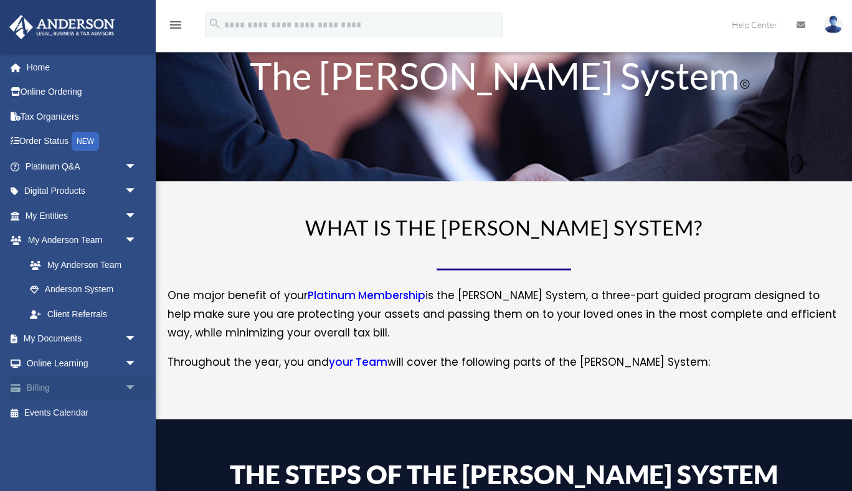
scroll to position [12, 0]
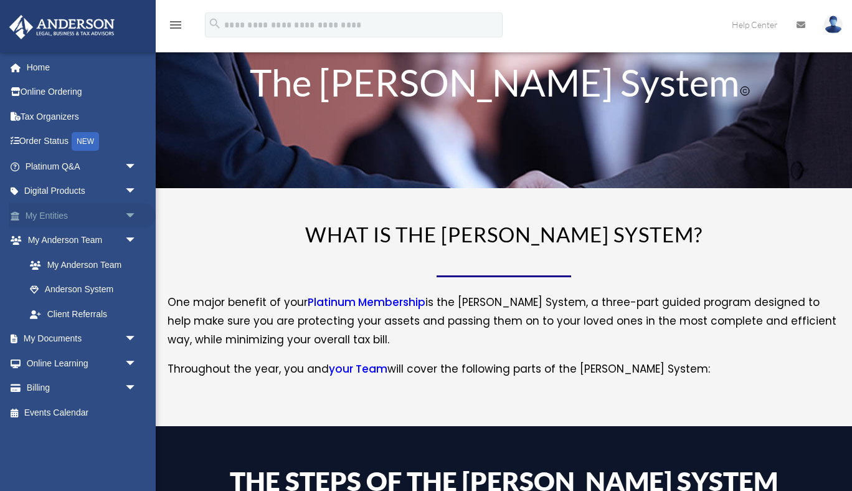
click at [57, 214] on link "My Entities arrow_drop_down" at bounding box center [82, 215] width 147 height 25
click at [131, 213] on span "arrow_drop_down" at bounding box center [137, 216] width 25 height 26
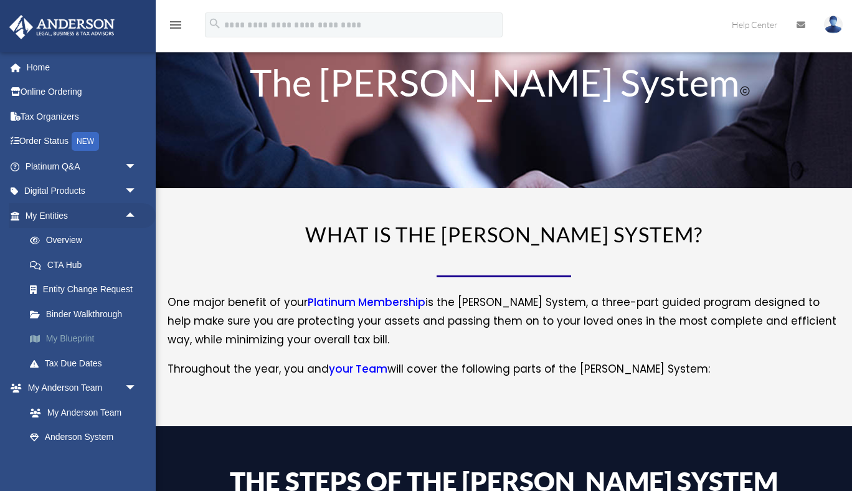
click at [75, 334] on link "My Blueprint" at bounding box center [86, 338] width 138 height 25
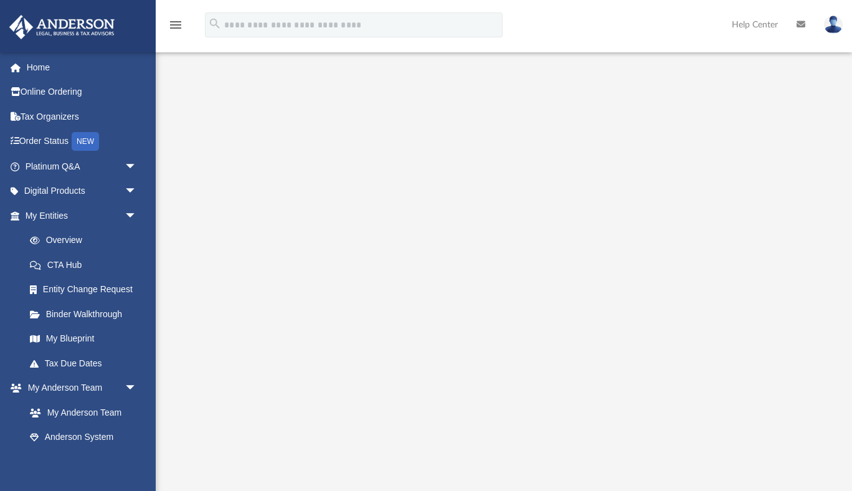
scroll to position [114, 0]
click at [31, 113] on link "Tax Organizers" at bounding box center [82, 116] width 147 height 25
